Goal: Task Accomplishment & Management: Use online tool/utility

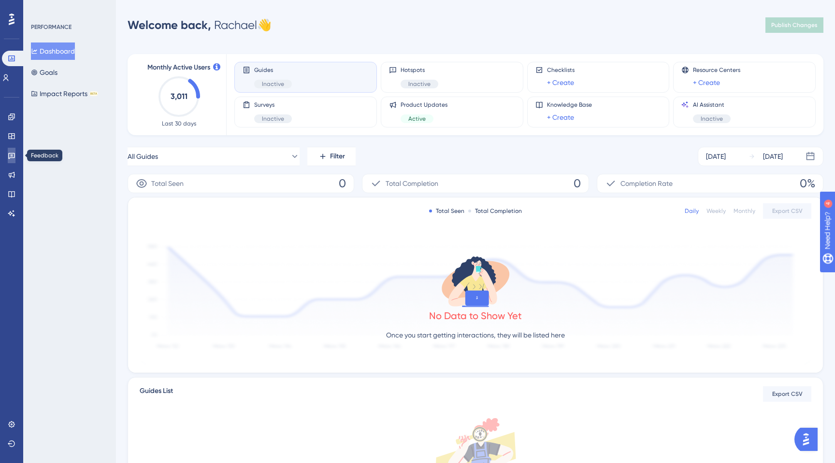
click at [8, 153] on link at bounding box center [12, 155] width 8 height 15
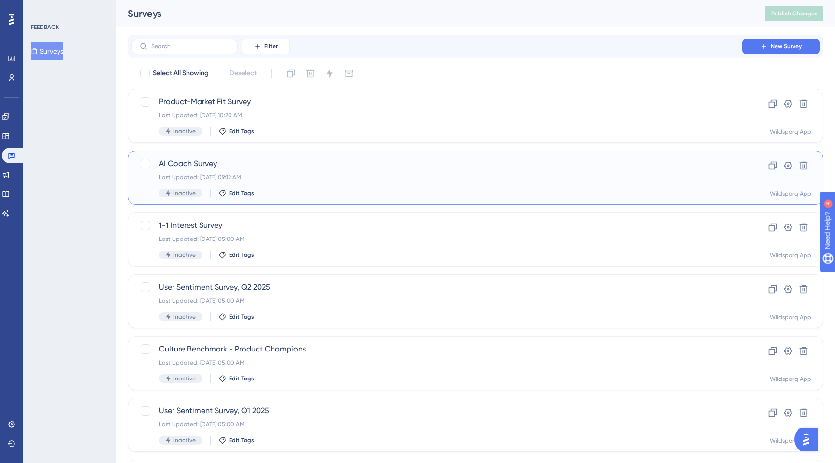
click at [318, 181] on div "AI Coach Survey Last Updated: [DATE] 09:12 AM Inactive Edit Tags" at bounding box center [437, 178] width 556 height 40
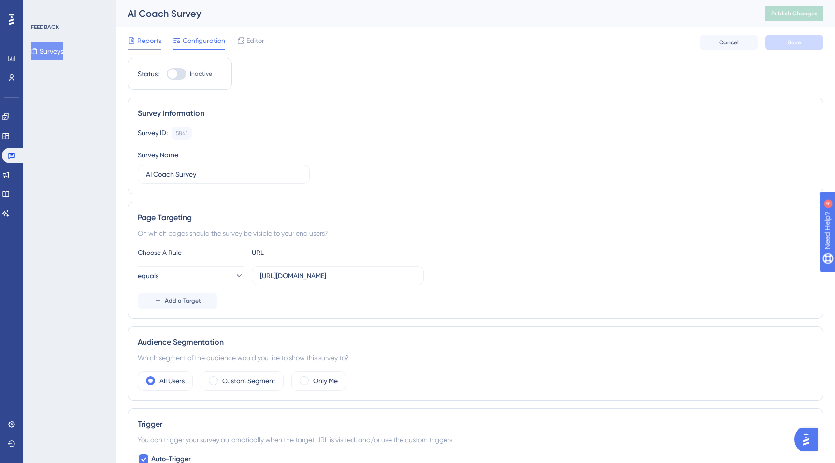
click at [145, 39] on span "Reports" at bounding box center [149, 41] width 24 height 12
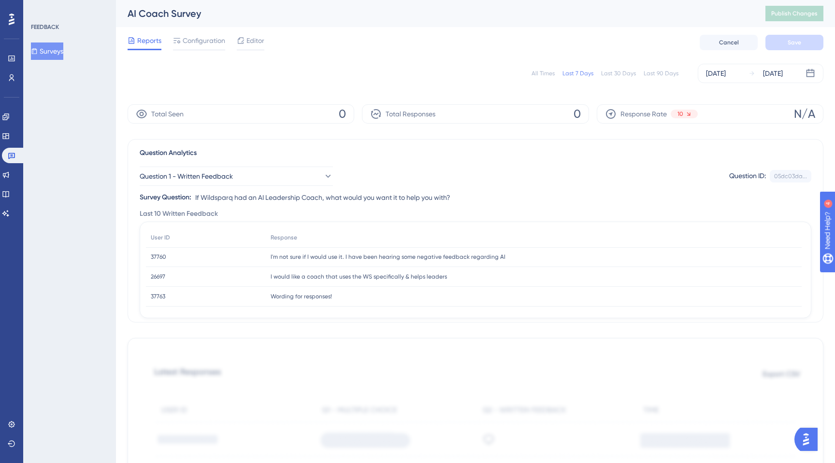
click at [543, 74] on div "All Times" at bounding box center [542, 74] width 23 height 8
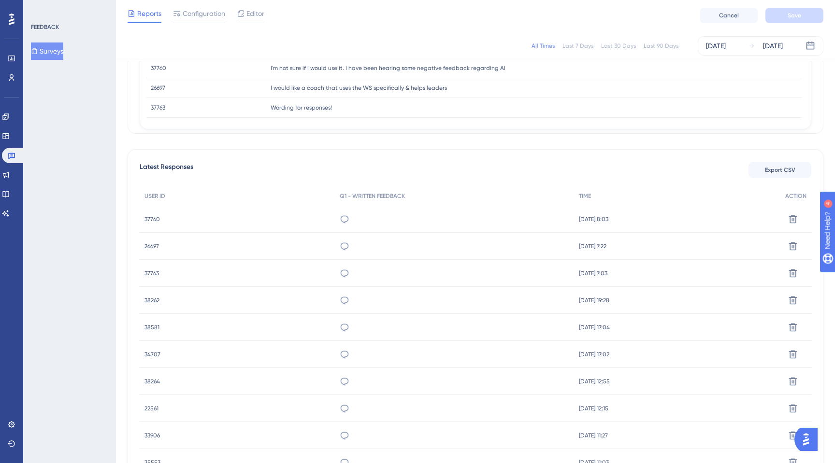
scroll to position [208, 0]
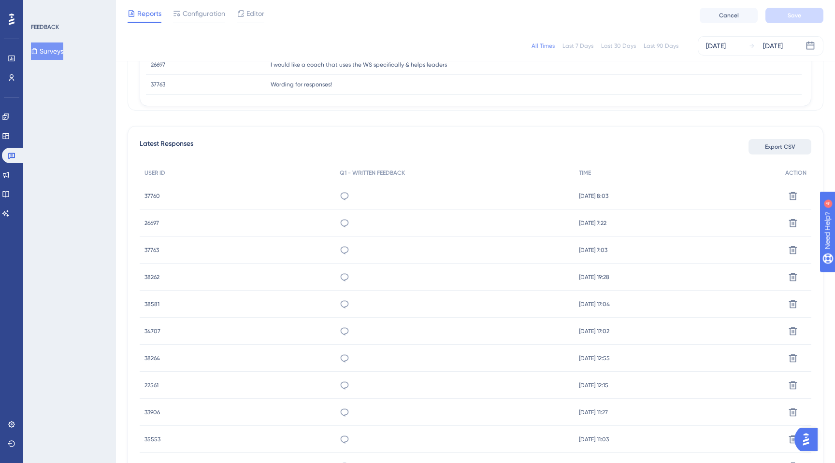
click at [783, 149] on span "Export CSV" at bounding box center [780, 147] width 30 height 8
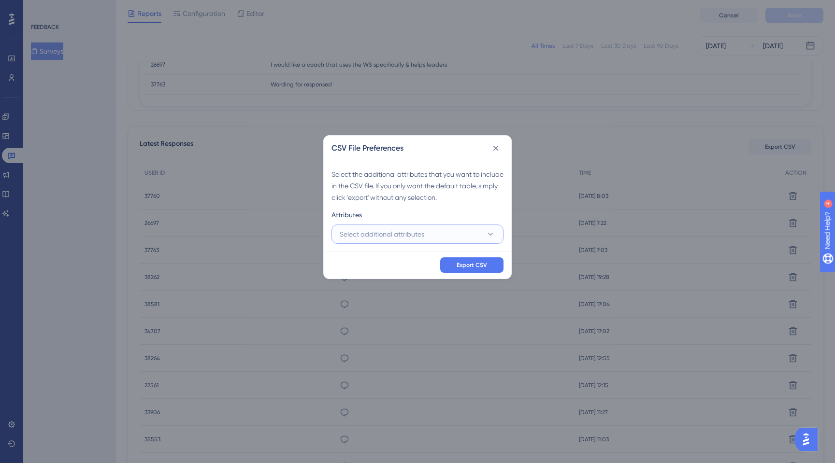
click at [430, 239] on button "Select additional attributes" at bounding box center [417, 234] width 172 height 19
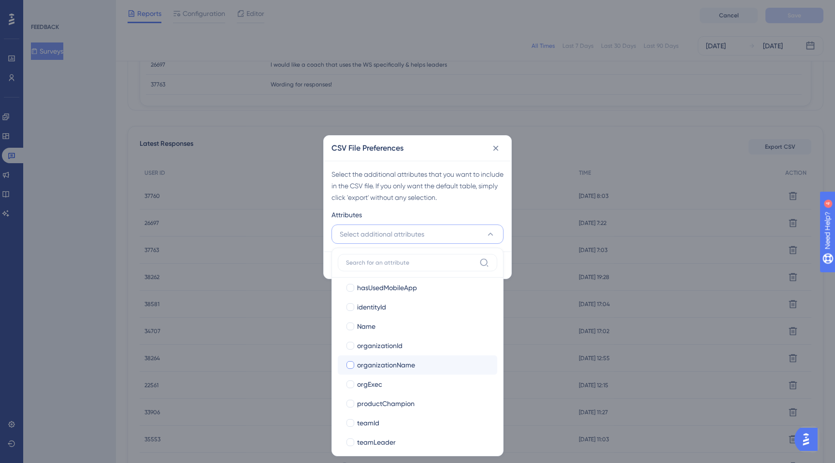
scroll to position [700, 0]
click at [347, 368] on div at bounding box center [350, 366] width 8 height 8
checkbox input "true"
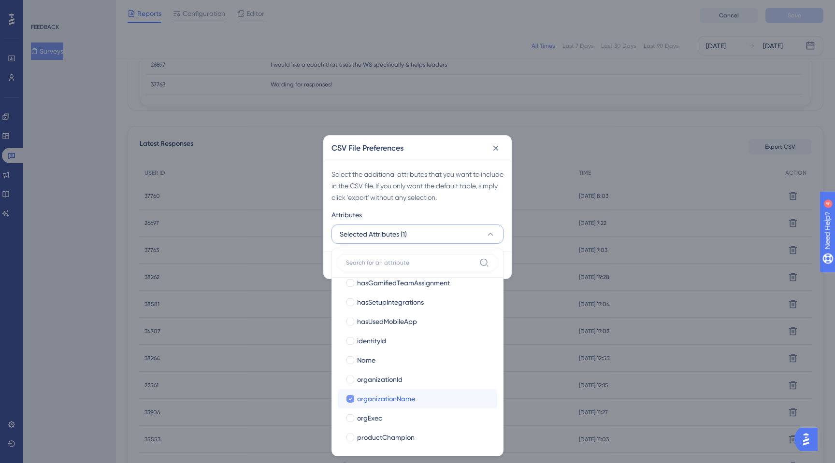
scroll to position [662, 0]
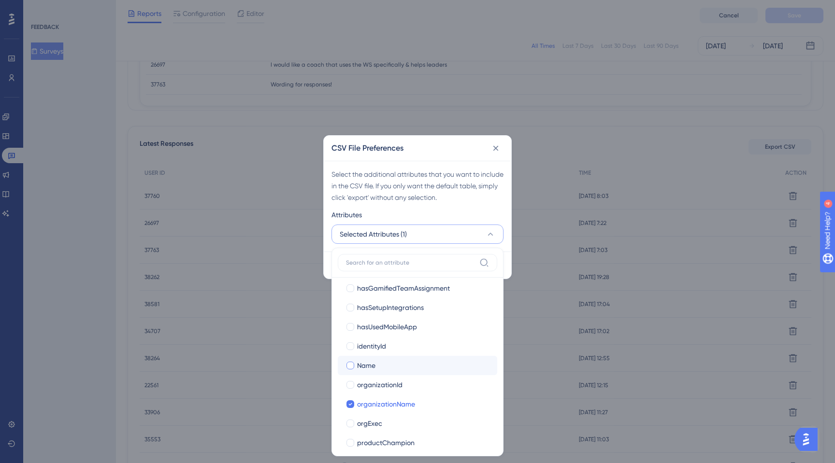
click at [348, 363] on div at bounding box center [350, 366] width 8 height 8
checkbox input "true"
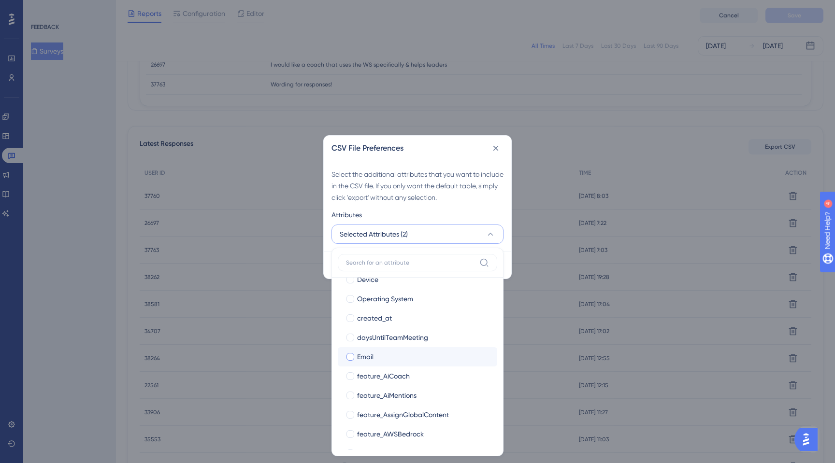
click at [348, 354] on div at bounding box center [350, 357] width 8 height 8
checkbox input "true"
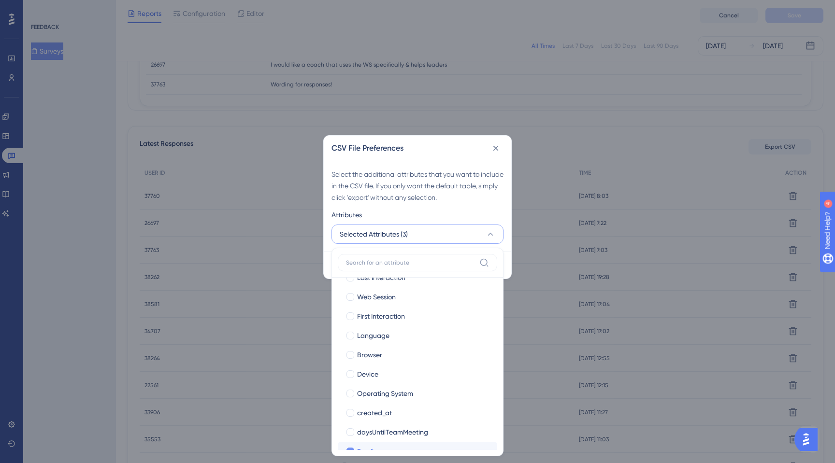
scroll to position [0, 0]
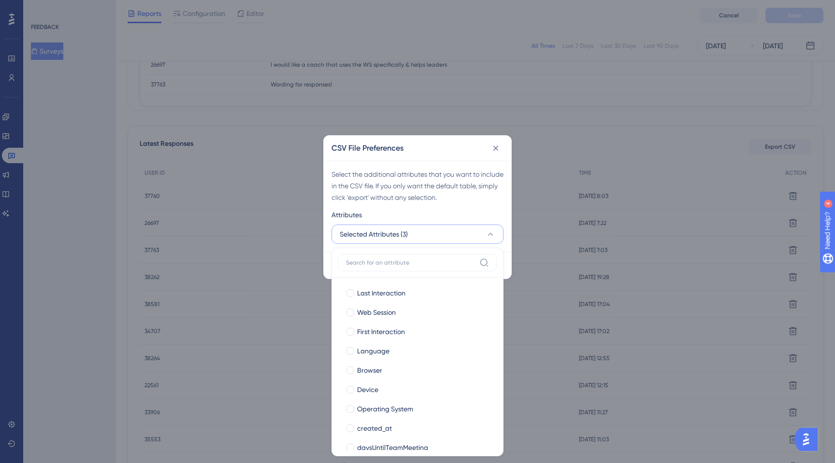
click at [393, 184] on div "Select the additional attributes that you want to include in the CSV file. If y…" at bounding box center [417, 186] width 172 height 35
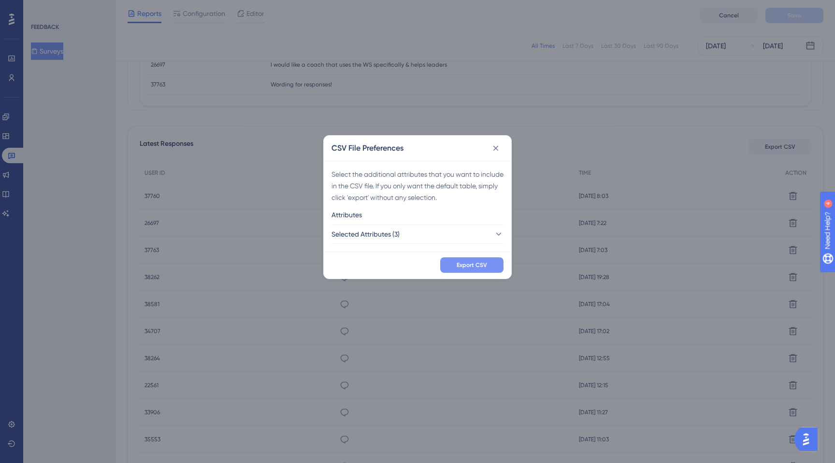
click at [462, 266] on span "Export CSV" at bounding box center [472, 265] width 30 height 8
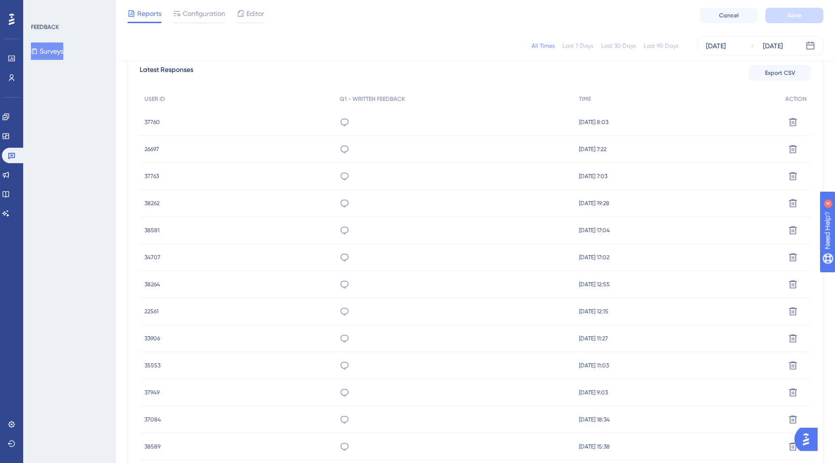
scroll to position [300, 0]
